Goal: Task Accomplishment & Management: Manage account settings

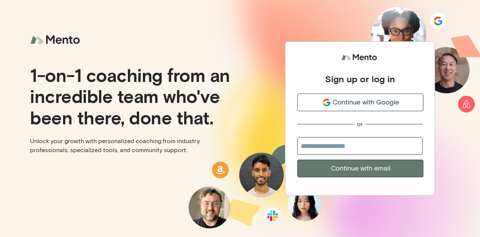
click at [366, 105] on span "Continue with Google" at bounding box center [366, 102] width 66 height 10
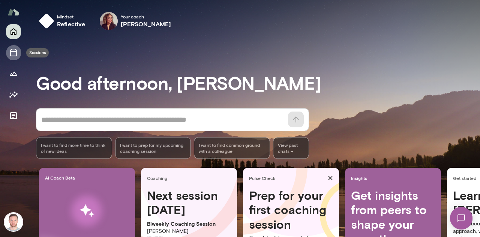
click at [11, 48] on icon "Sessions" at bounding box center [13, 52] width 9 height 9
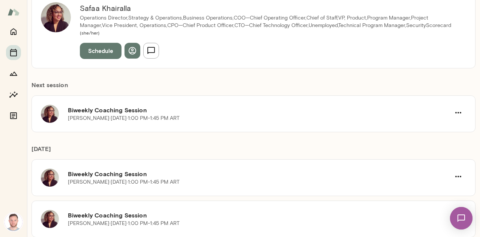
scroll to position [103, 0]
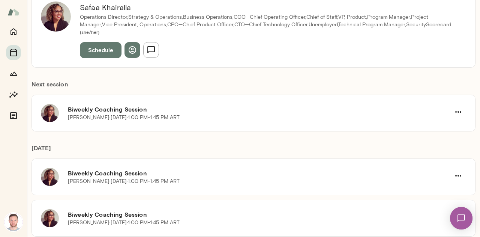
click at [455, 110] on icon "button" at bounding box center [458, 111] width 9 height 9
click at [443, 126] on span "Reschedule" at bounding box center [441, 128] width 32 height 9
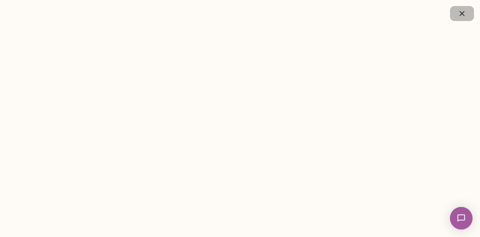
click at [458, 17] on icon "button" at bounding box center [462, 13] width 9 height 9
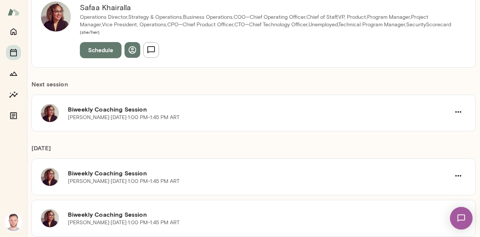
click at [16, 227] on img at bounding box center [14, 222] width 18 height 18
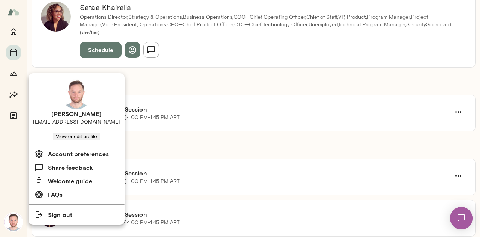
click at [15, 27] on div at bounding box center [240, 118] width 480 height 237
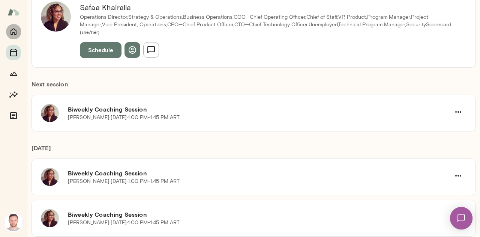
click at [14, 30] on icon "Home" at bounding box center [13, 31] width 9 height 9
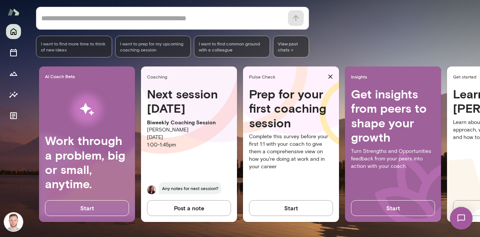
click at [15, 9] on img at bounding box center [14, 12] width 12 height 14
click at [17, 228] on img at bounding box center [14, 222] width 18 height 18
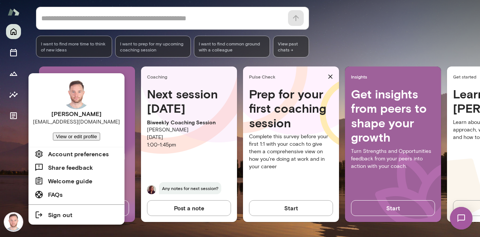
click at [72, 154] on li "Account preferences" at bounding box center [77, 154] width 96 height 14
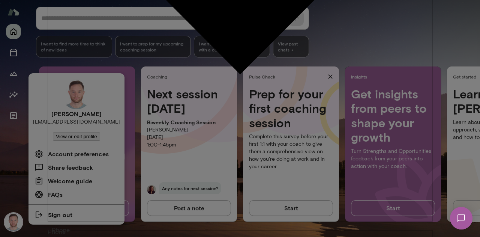
scroll to position [115, 0]
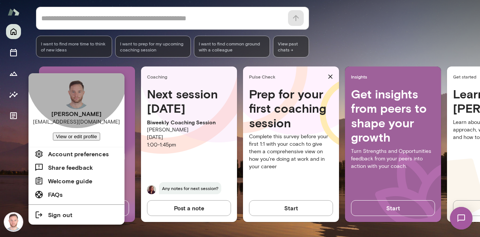
click at [92, 136] on button "View or edit profile" at bounding box center [76, 136] width 47 height 8
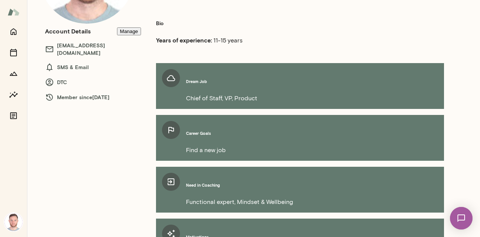
click at [133, 34] on button "Manage" at bounding box center [129, 31] width 24 height 8
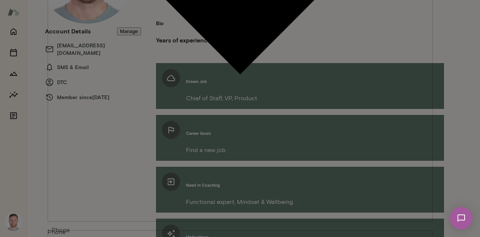
scroll to position [0, 0]
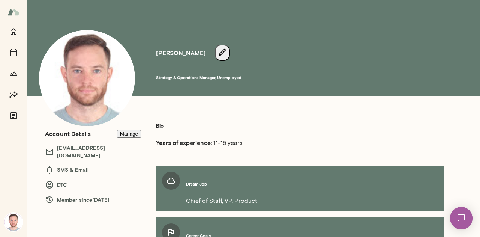
click at [18, 59] on div at bounding box center [13, 73] width 15 height 99
click at [16, 59] on button "Sessions" at bounding box center [13, 52] width 15 height 15
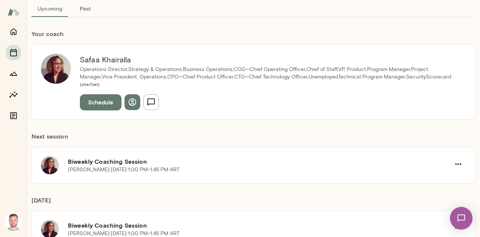
scroll to position [53, 0]
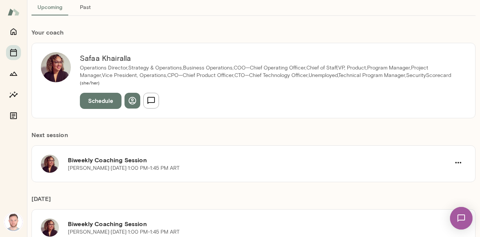
click at [454, 162] on icon "button" at bounding box center [458, 162] width 9 height 9
click at [437, 178] on span "Reschedule" at bounding box center [441, 179] width 32 height 9
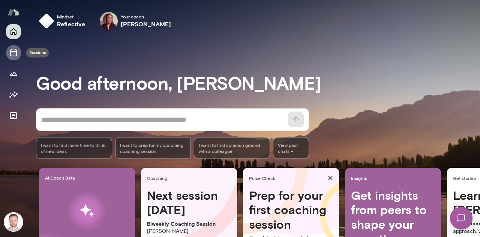
click at [13, 57] on icon "Sessions" at bounding box center [13, 52] width 9 height 9
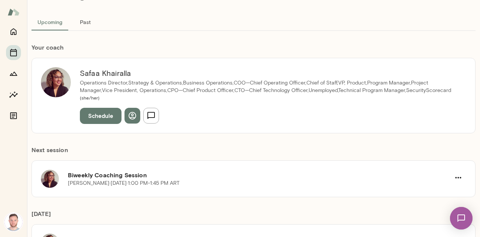
scroll to position [39, 0]
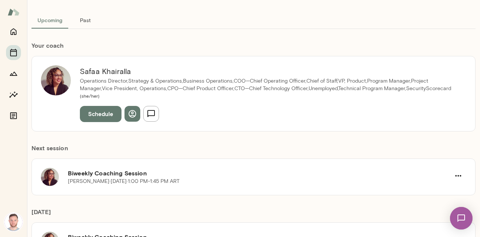
click at [456, 177] on icon "button" at bounding box center [458, 175] width 9 height 9
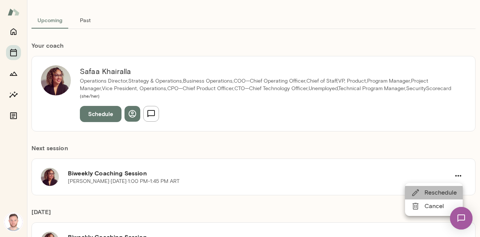
click at [435, 194] on span "Reschedule" at bounding box center [441, 192] width 32 height 9
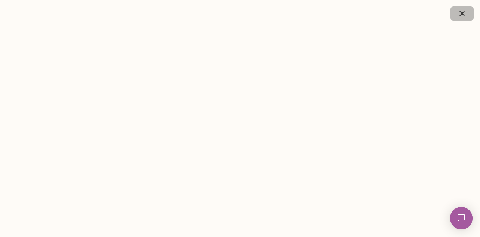
click at [459, 19] on button "button" at bounding box center [462, 13] width 24 height 15
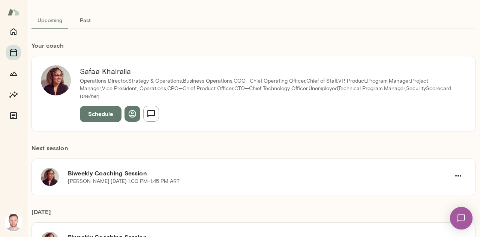
click at [455, 174] on icon "button" at bounding box center [458, 175] width 9 height 9
click at [423, 208] on div at bounding box center [418, 205] width 14 height 9
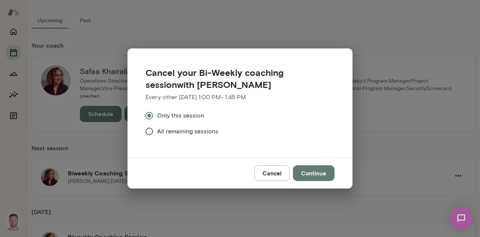
click at [310, 166] on button "Continue" at bounding box center [314, 173] width 42 height 16
